Goal: Find specific page/section: Find specific page/section

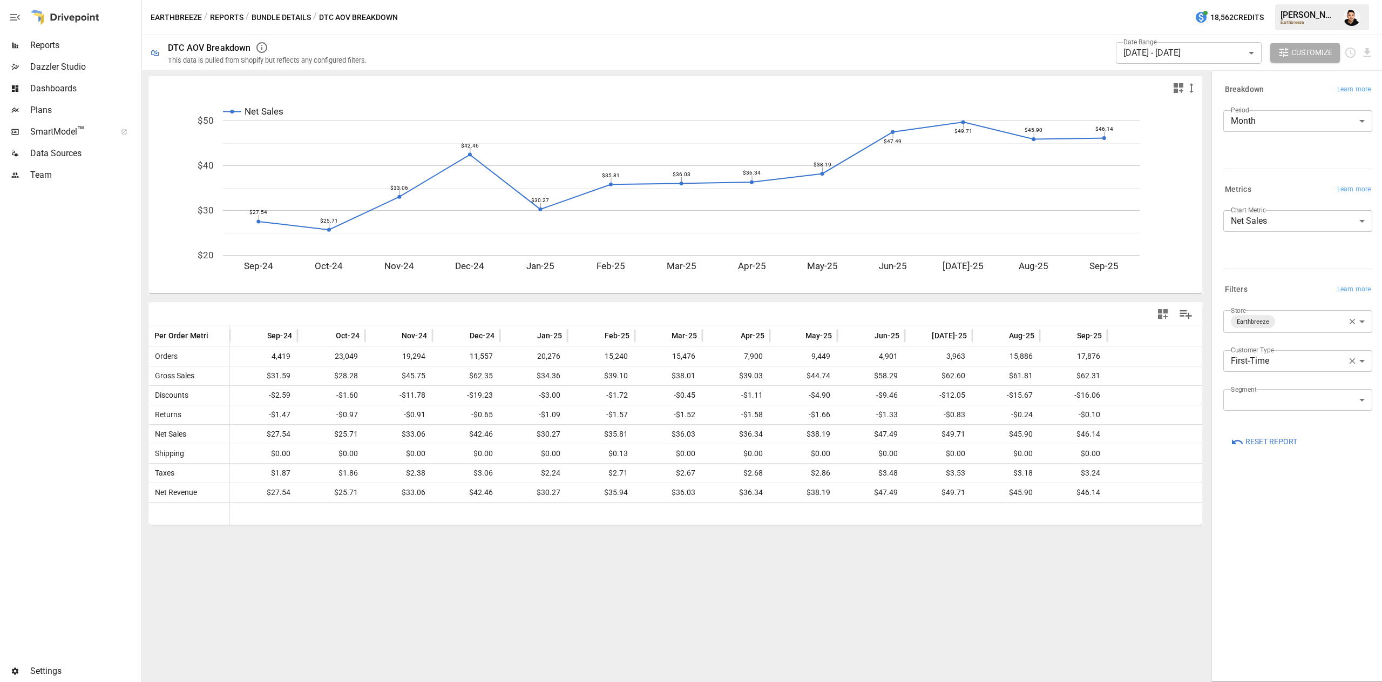
click at [84, 49] on span "Reports" at bounding box center [84, 45] width 109 height 13
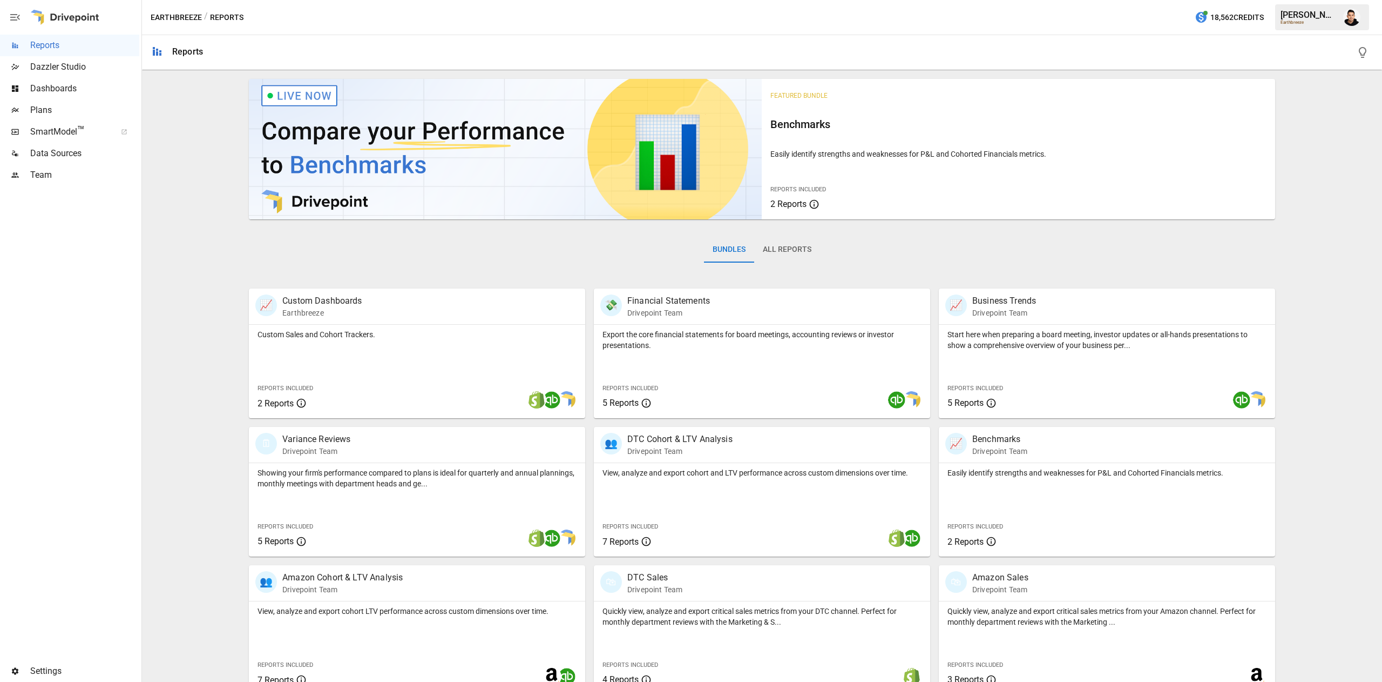
click at [53, 111] on span "Plans" at bounding box center [84, 110] width 109 height 13
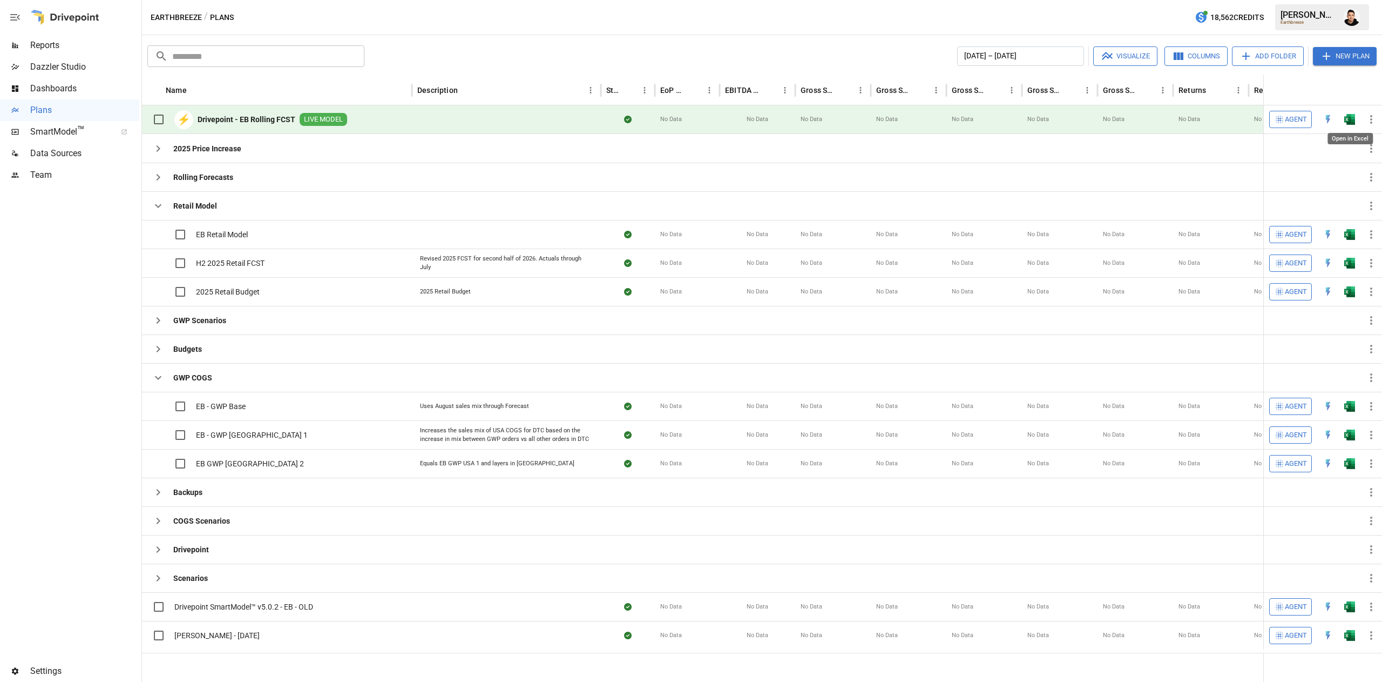
click at [1351, 118] on img "Open in Excel" at bounding box center [1350, 119] width 11 height 11
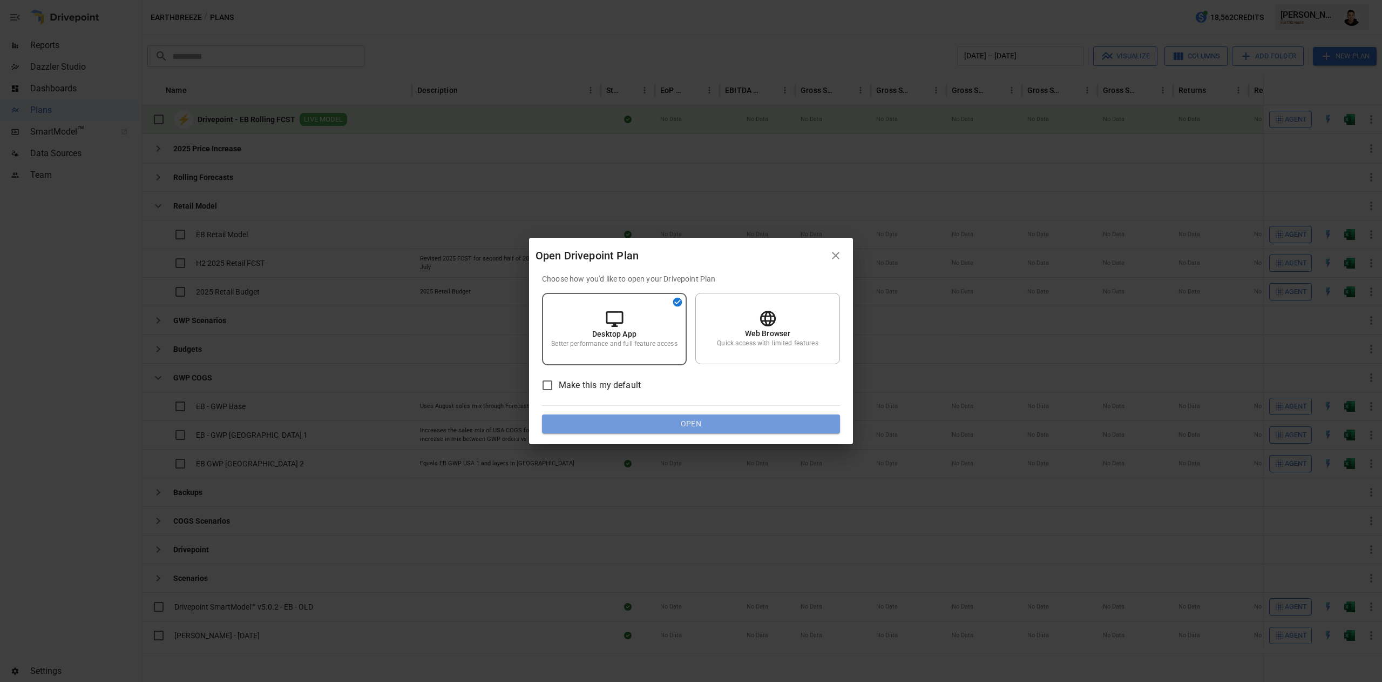
click at [668, 414] on button "Open" at bounding box center [691, 423] width 298 height 19
